Goal: Browse casually

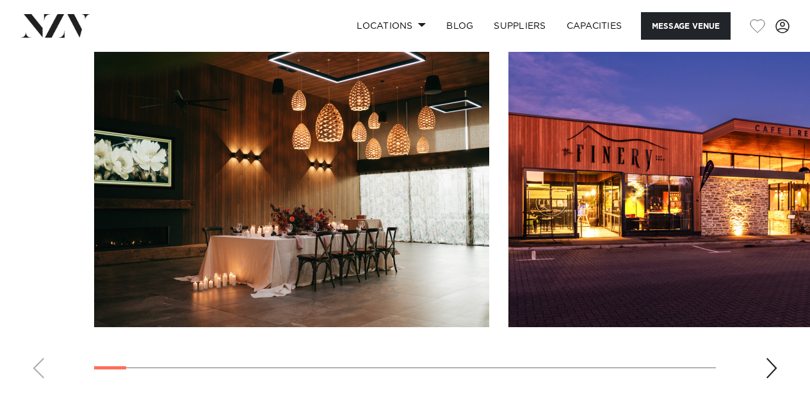
scroll to position [1153, 0]
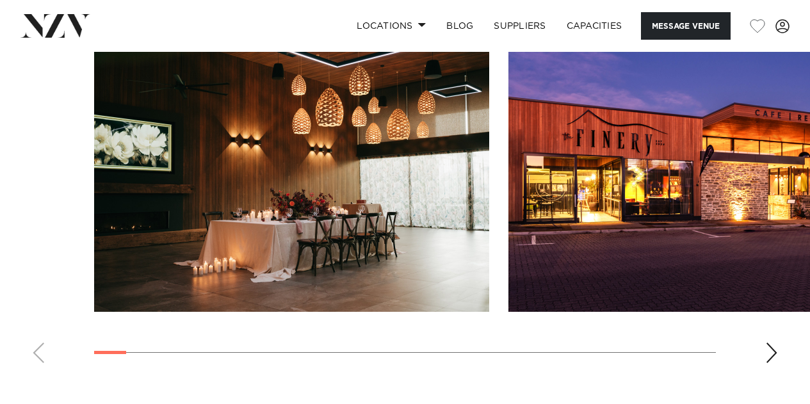
click at [774, 354] on div "Next slide" at bounding box center [771, 353] width 13 height 20
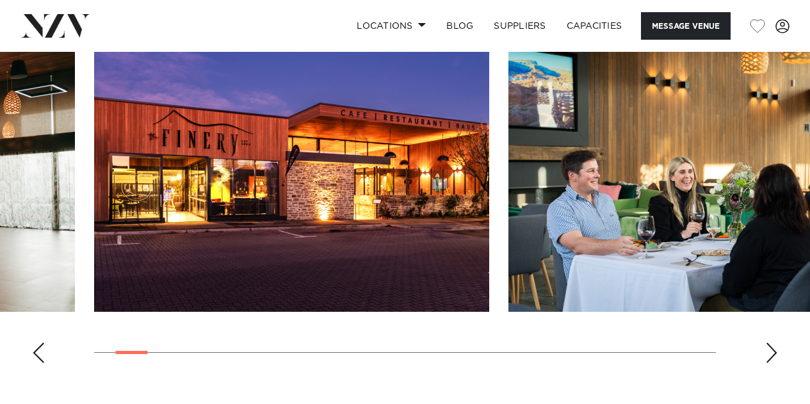
click at [775, 354] on div "Next slide" at bounding box center [771, 353] width 13 height 20
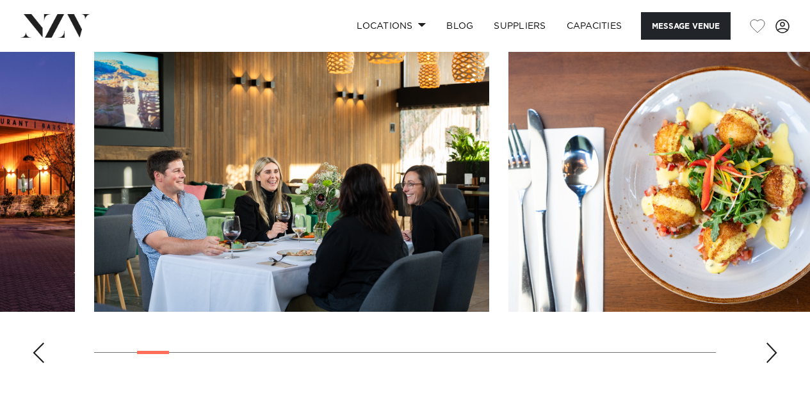
click at [775, 354] on div "Next slide" at bounding box center [771, 353] width 13 height 20
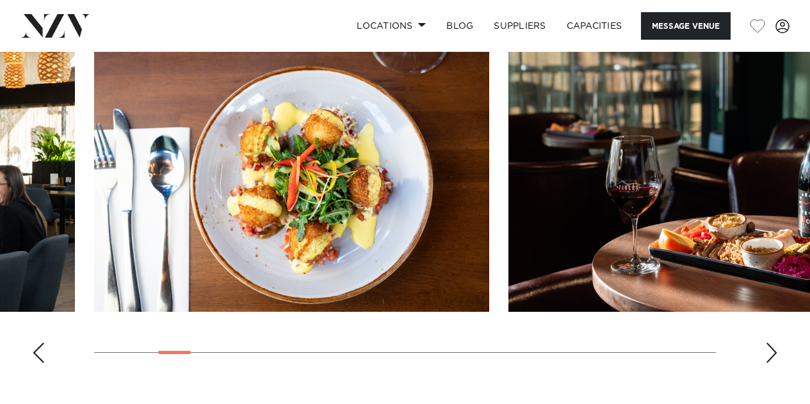
click at [775, 354] on div "Next slide" at bounding box center [771, 353] width 13 height 20
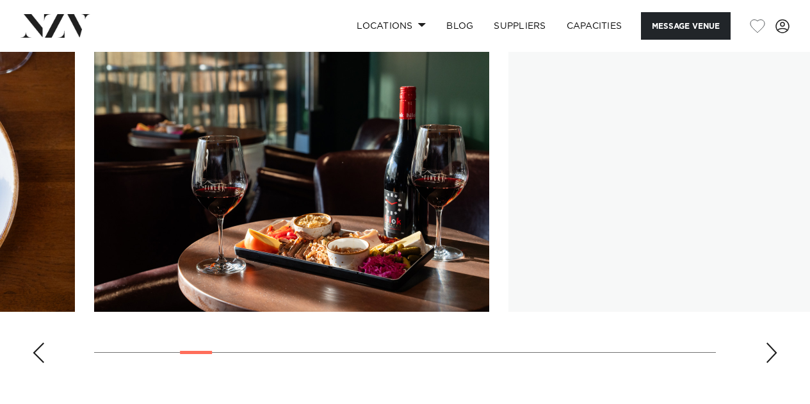
click at [775, 354] on div "Next slide" at bounding box center [771, 353] width 13 height 20
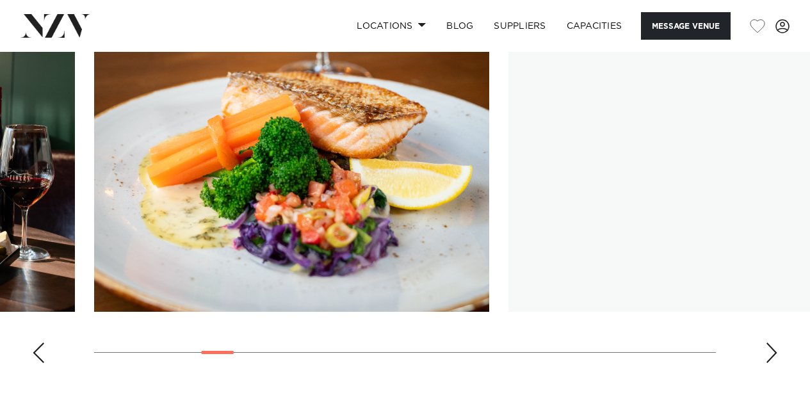
click at [775, 354] on div "Next slide" at bounding box center [771, 353] width 13 height 20
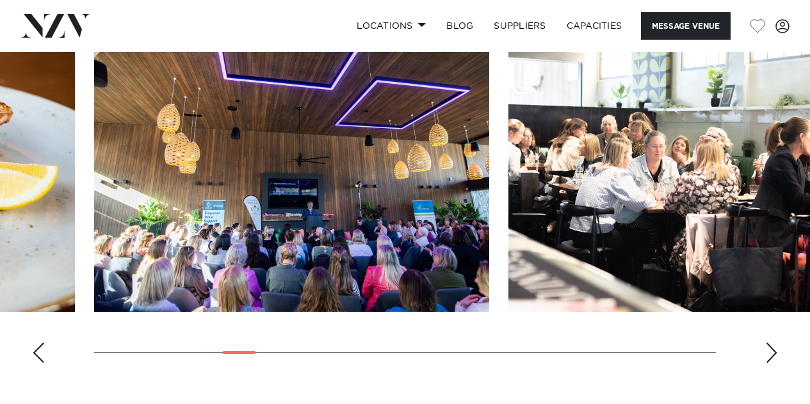
click at [775, 354] on div "Next slide" at bounding box center [771, 353] width 13 height 20
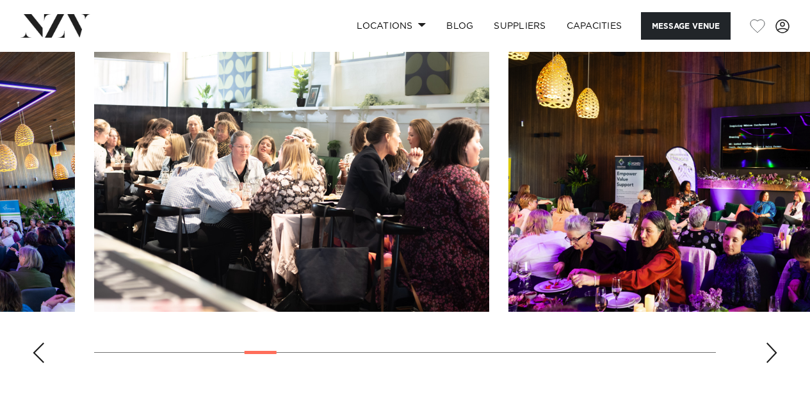
click at [775, 354] on div "Next slide" at bounding box center [771, 353] width 13 height 20
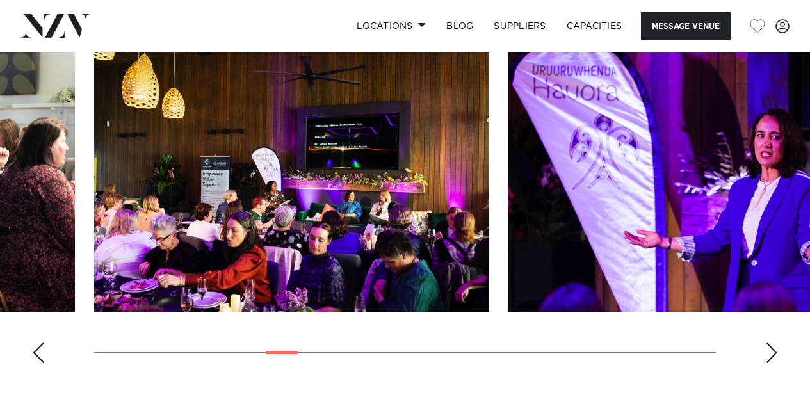
click at [776, 354] on div "Next slide" at bounding box center [771, 353] width 13 height 20
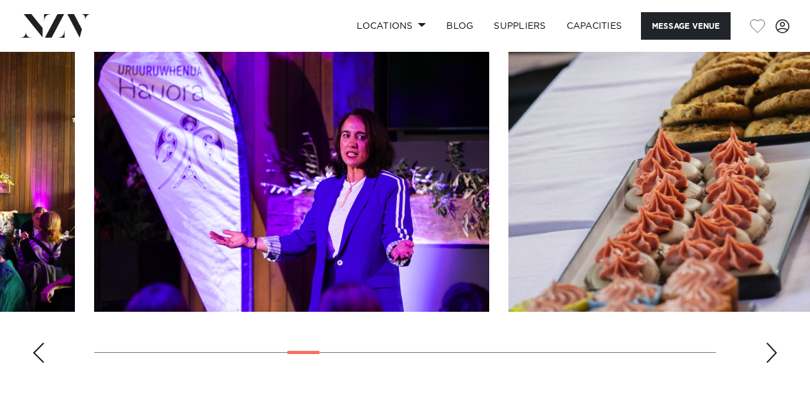
click at [776, 354] on div "Next slide" at bounding box center [771, 353] width 13 height 20
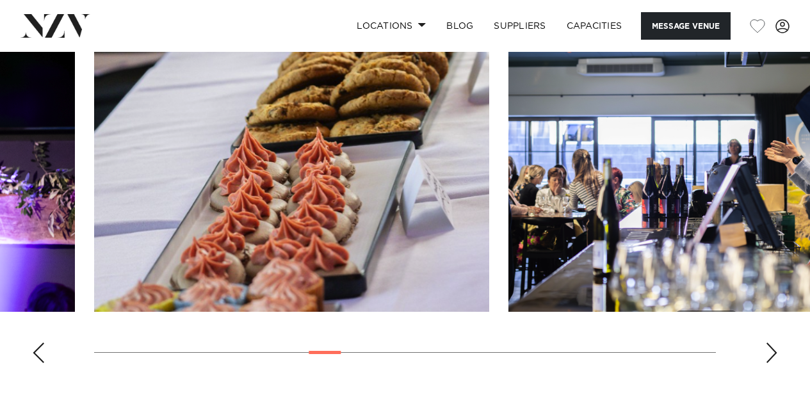
click at [776, 354] on div "Next slide" at bounding box center [771, 353] width 13 height 20
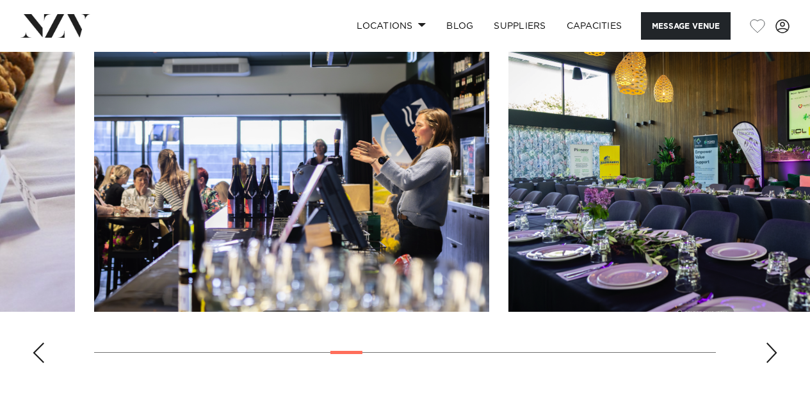
click at [776, 354] on div "Next slide" at bounding box center [771, 353] width 13 height 20
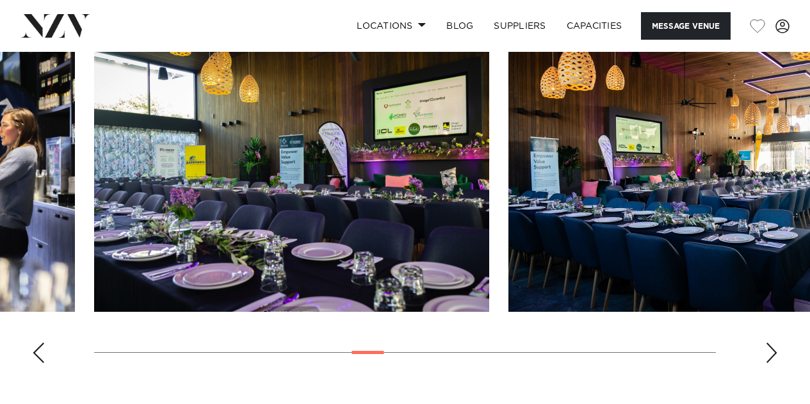
click at [776, 354] on div "Next slide" at bounding box center [771, 353] width 13 height 20
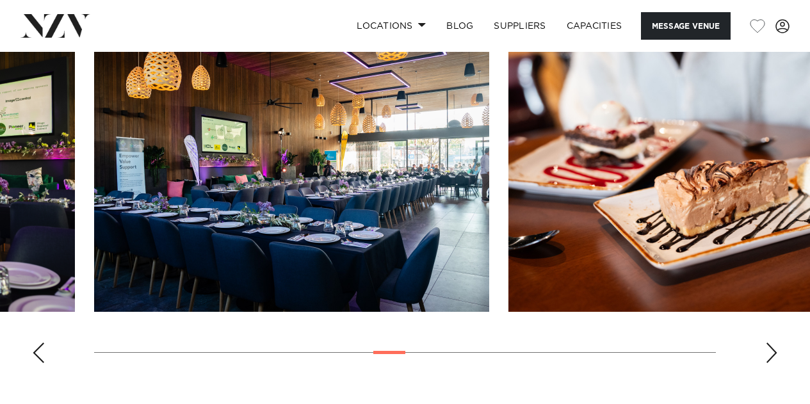
click at [776, 354] on div "Next slide" at bounding box center [771, 353] width 13 height 20
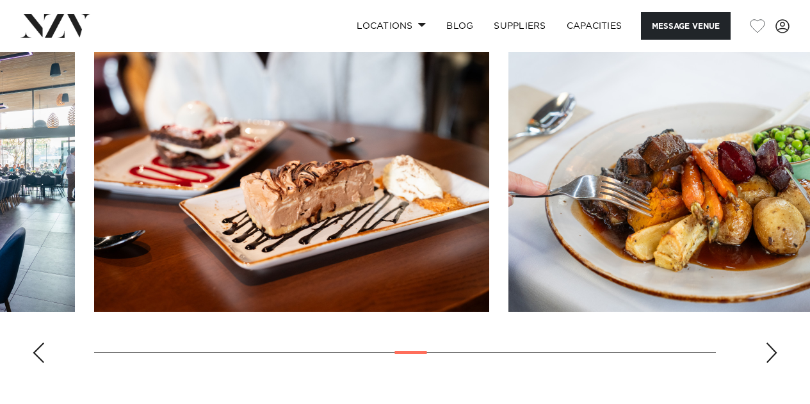
click at [776, 354] on div "Next slide" at bounding box center [771, 353] width 13 height 20
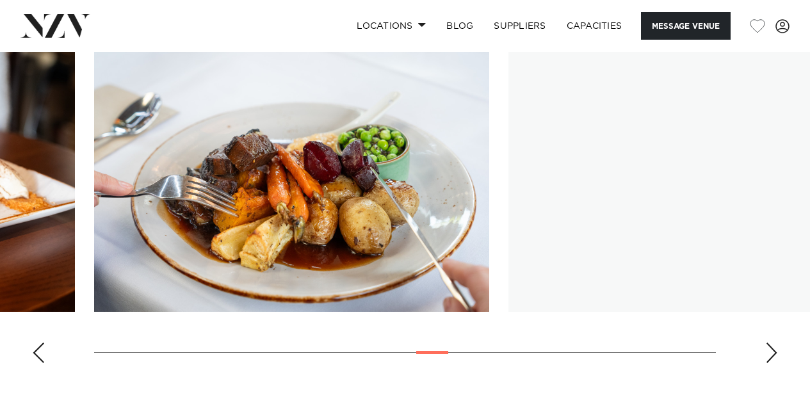
click at [776, 354] on div "Next slide" at bounding box center [771, 353] width 13 height 20
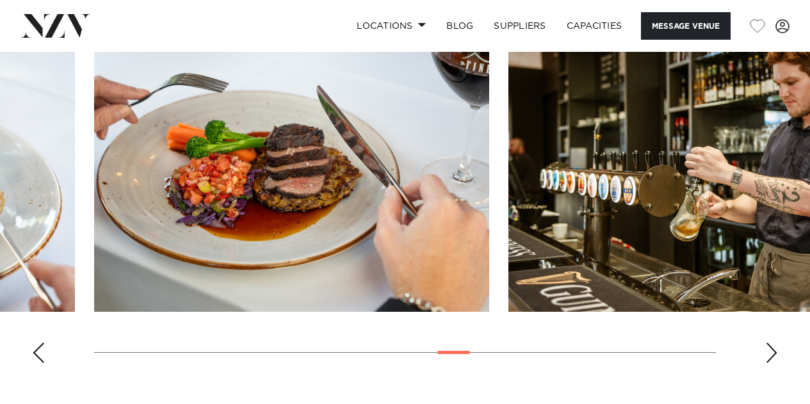
click at [776, 354] on div "Next slide" at bounding box center [771, 353] width 13 height 20
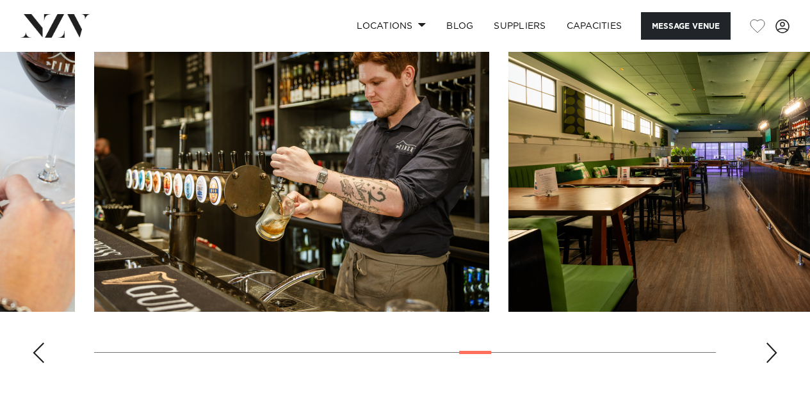
click at [776, 354] on div "Next slide" at bounding box center [771, 353] width 13 height 20
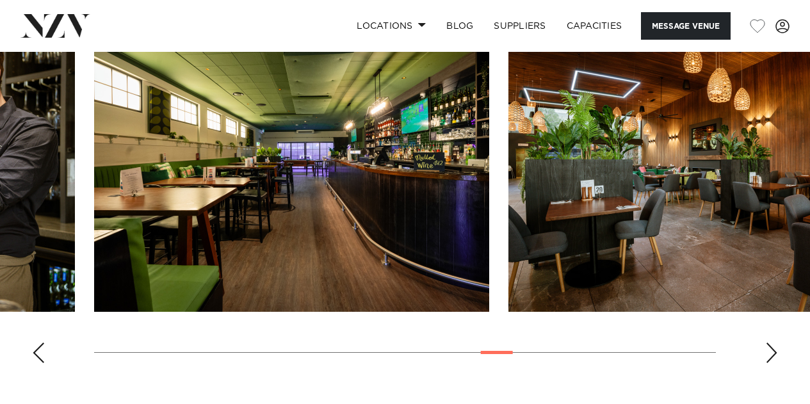
click at [776, 354] on div "Next slide" at bounding box center [771, 353] width 13 height 20
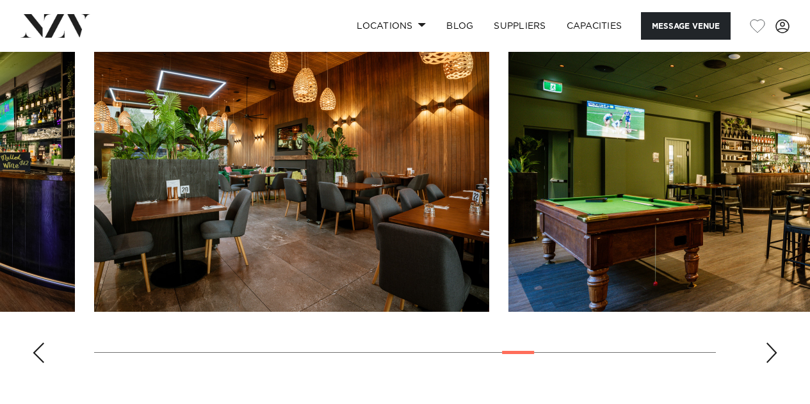
click at [776, 354] on div "Next slide" at bounding box center [771, 353] width 13 height 20
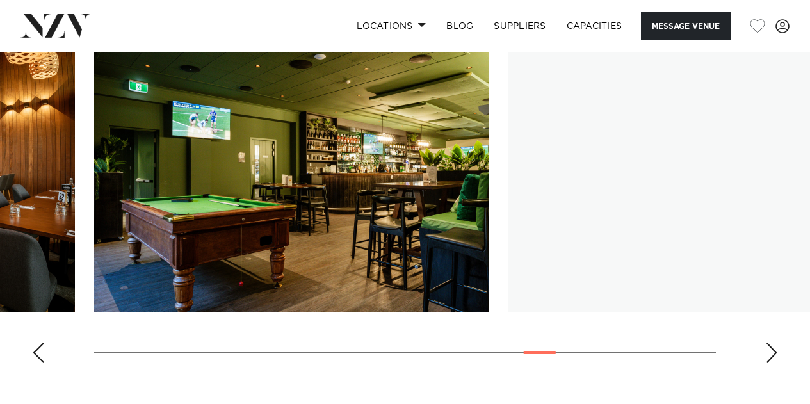
click at [776, 354] on div "Next slide" at bounding box center [771, 353] width 13 height 20
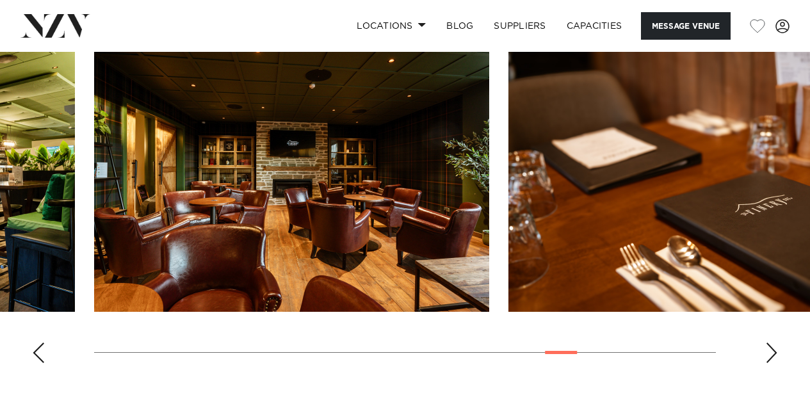
click at [776, 354] on div "Next slide" at bounding box center [771, 353] width 13 height 20
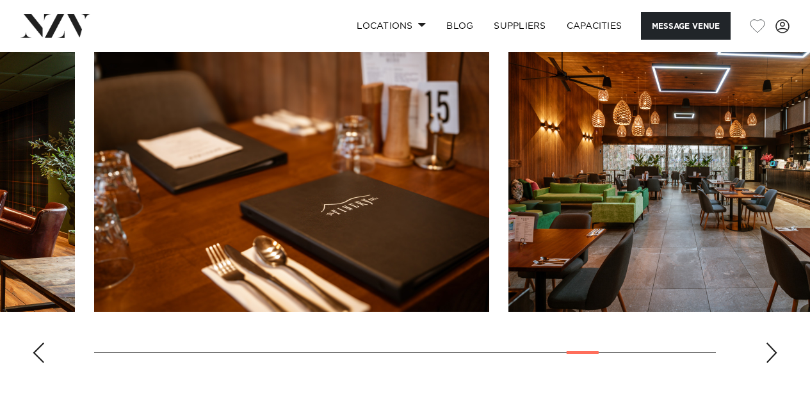
click at [776, 354] on div "Next slide" at bounding box center [771, 353] width 13 height 20
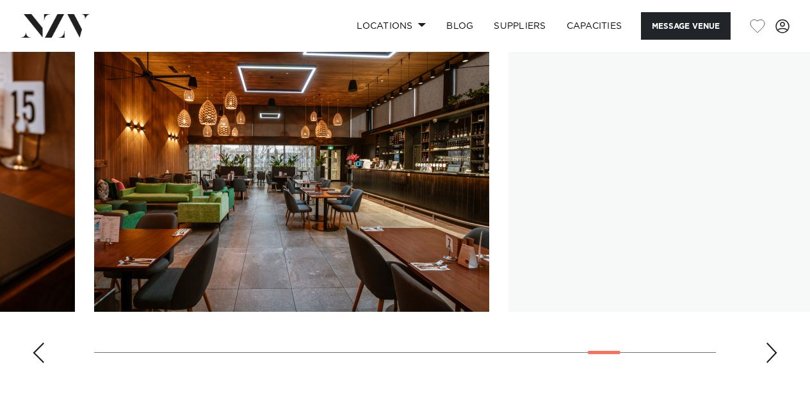
click at [776, 354] on div "Next slide" at bounding box center [771, 353] width 13 height 20
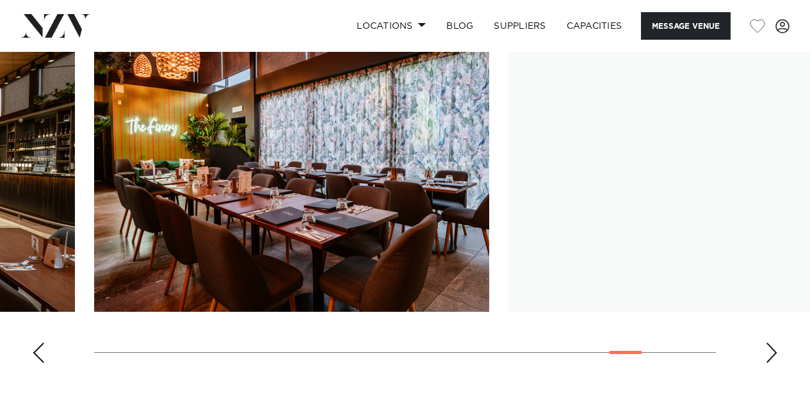
click at [776, 354] on div "Next slide" at bounding box center [771, 353] width 13 height 20
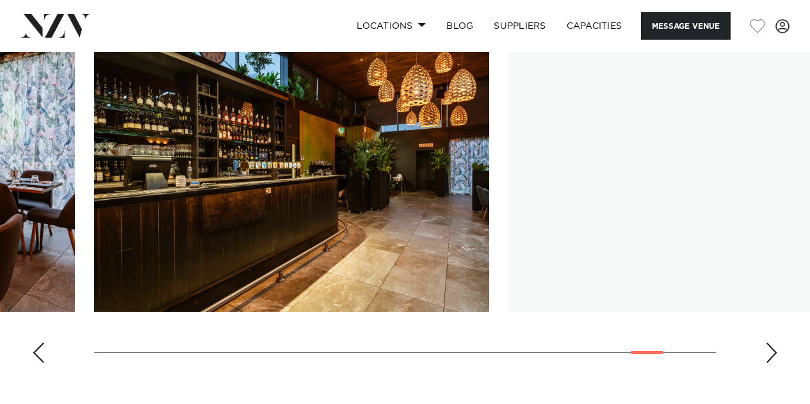
click at [776, 354] on div "Next slide" at bounding box center [771, 353] width 13 height 20
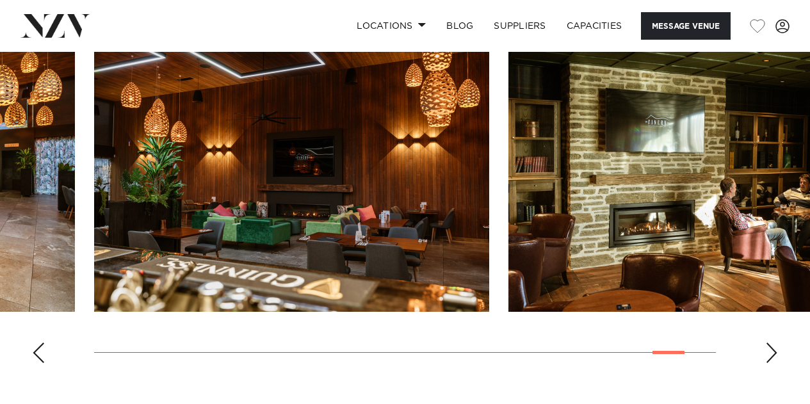
click at [775, 354] on div "Next slide" at bounding box center [771, 353] width 13 height 20
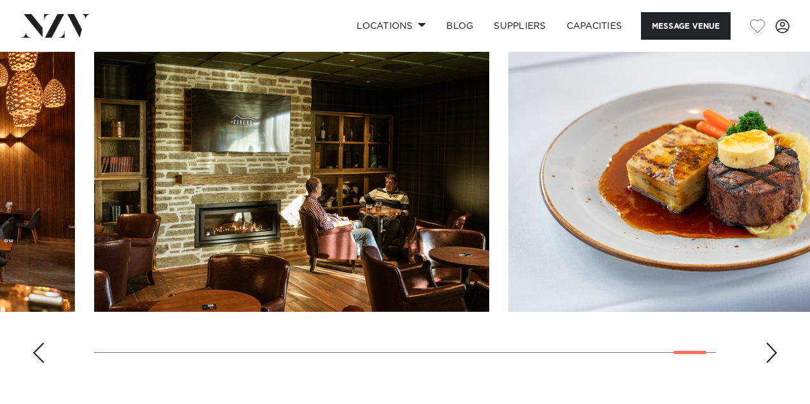
click at [775, 354] on div "Next slide" at bounding box center [771, 353] width 13 height 20
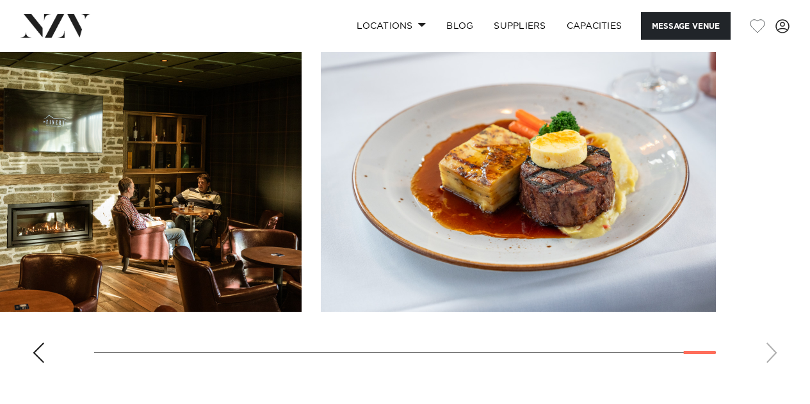
click at [775, 354] on swiper-container at bounding box center [405, 198] width 810 height 352
